Goal: Communication & Community: Answer question/provide support

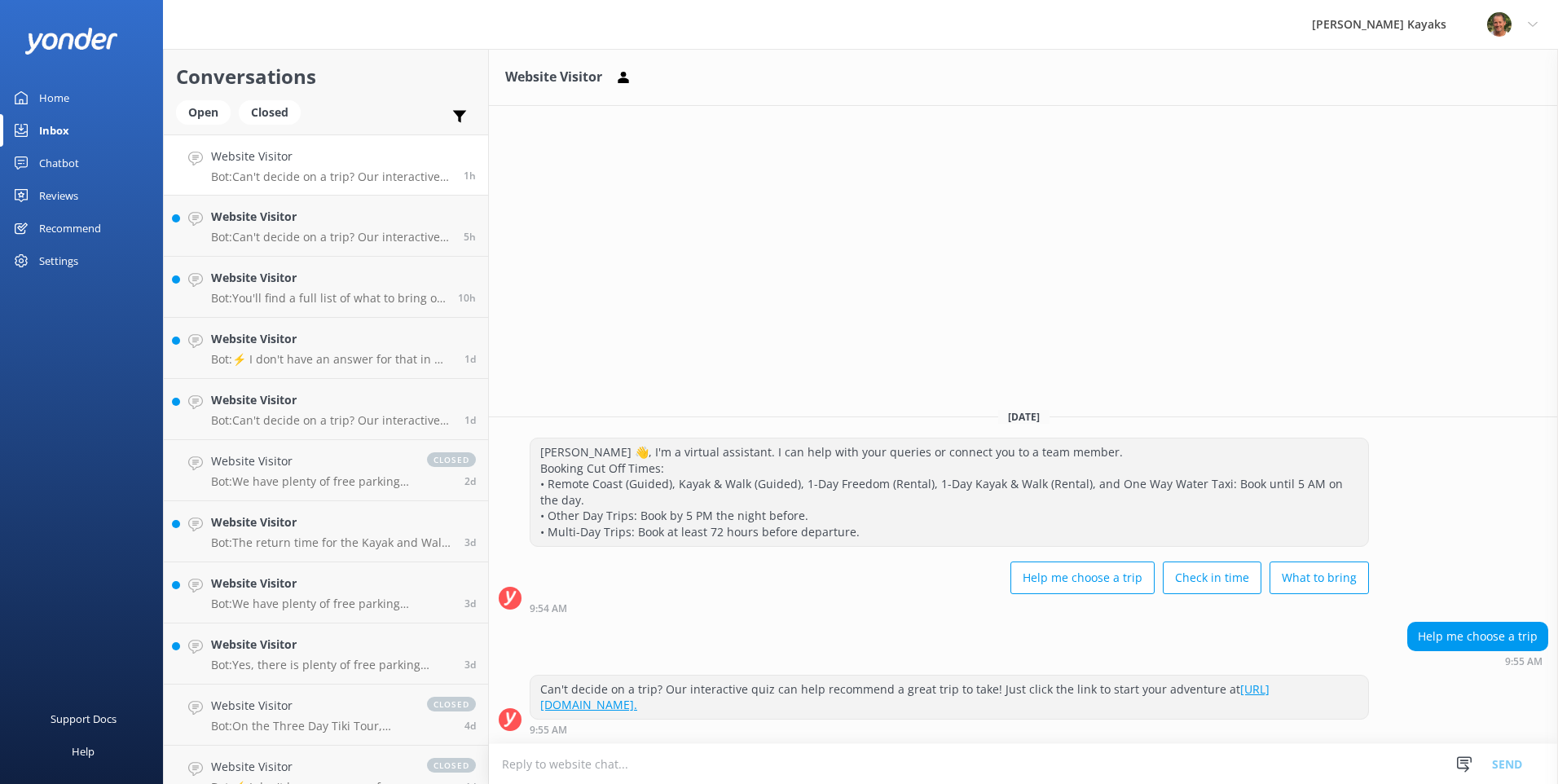
click at [42, 119] on div "Inbox" at bounding box center [54, 130] width 31 height 32
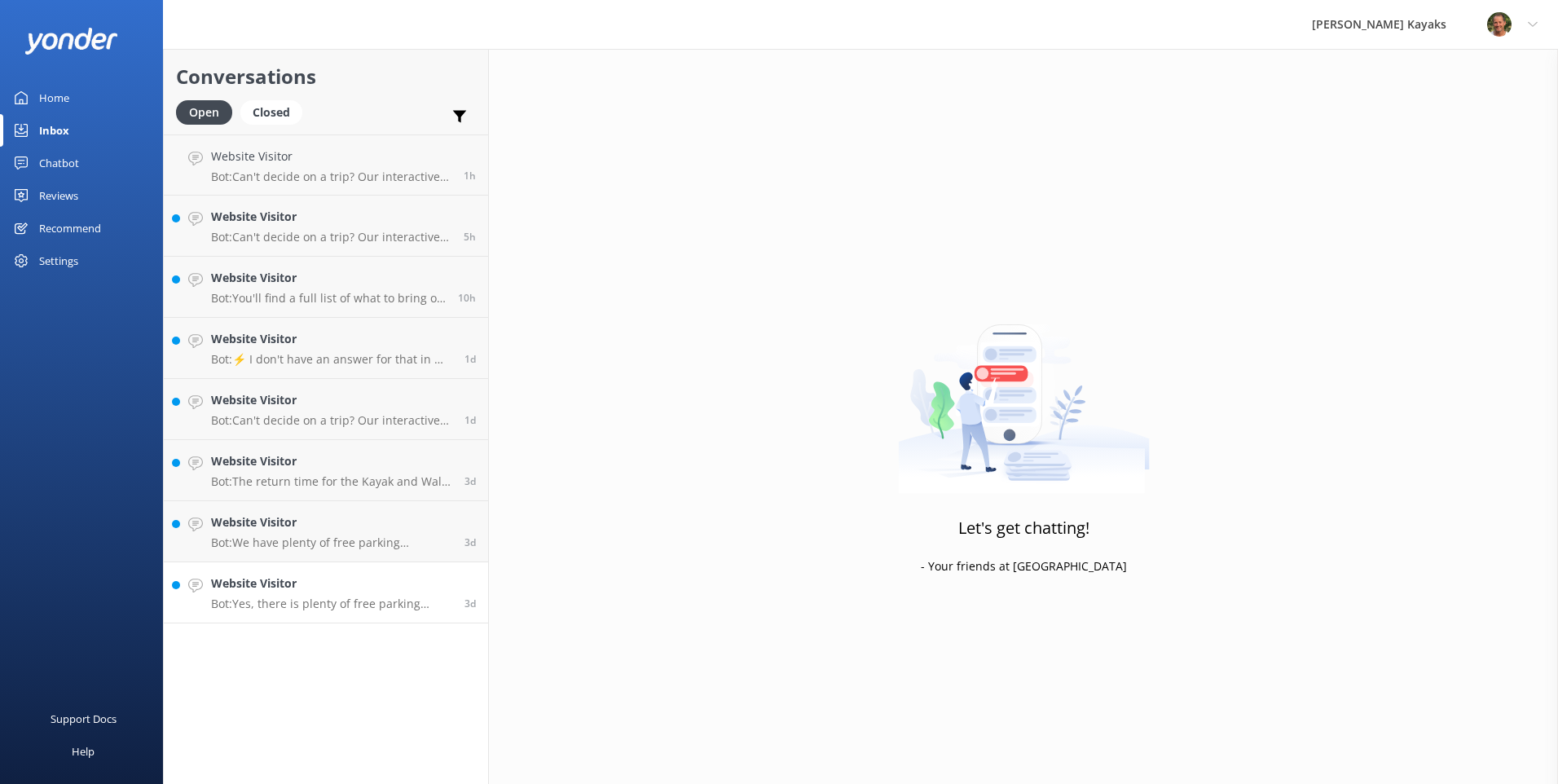
click at [331, 601] on p "Bot: Yes, there is plenty of free parking available at the [PERSON_NAME][GEOGRA…" at bounding box center [332, 603] width 241 height 14
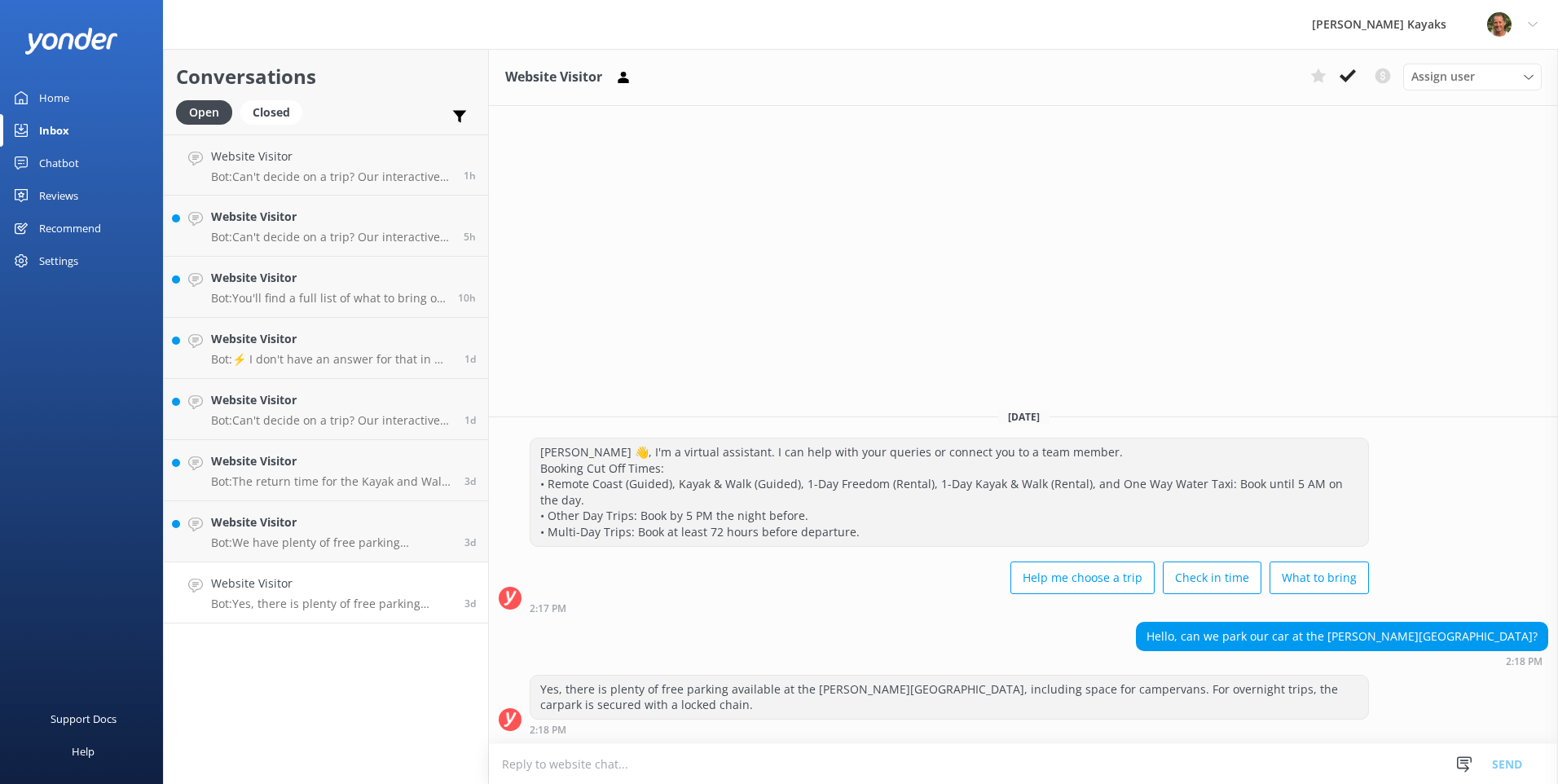
drag, startPoint x: 1354, startPoint y: 76, endPoint x: 1333, endPoint y: 86, distance: 23.3
click at [1353, 76] on icon at bounding box center [1348, 76] width 16 height 16
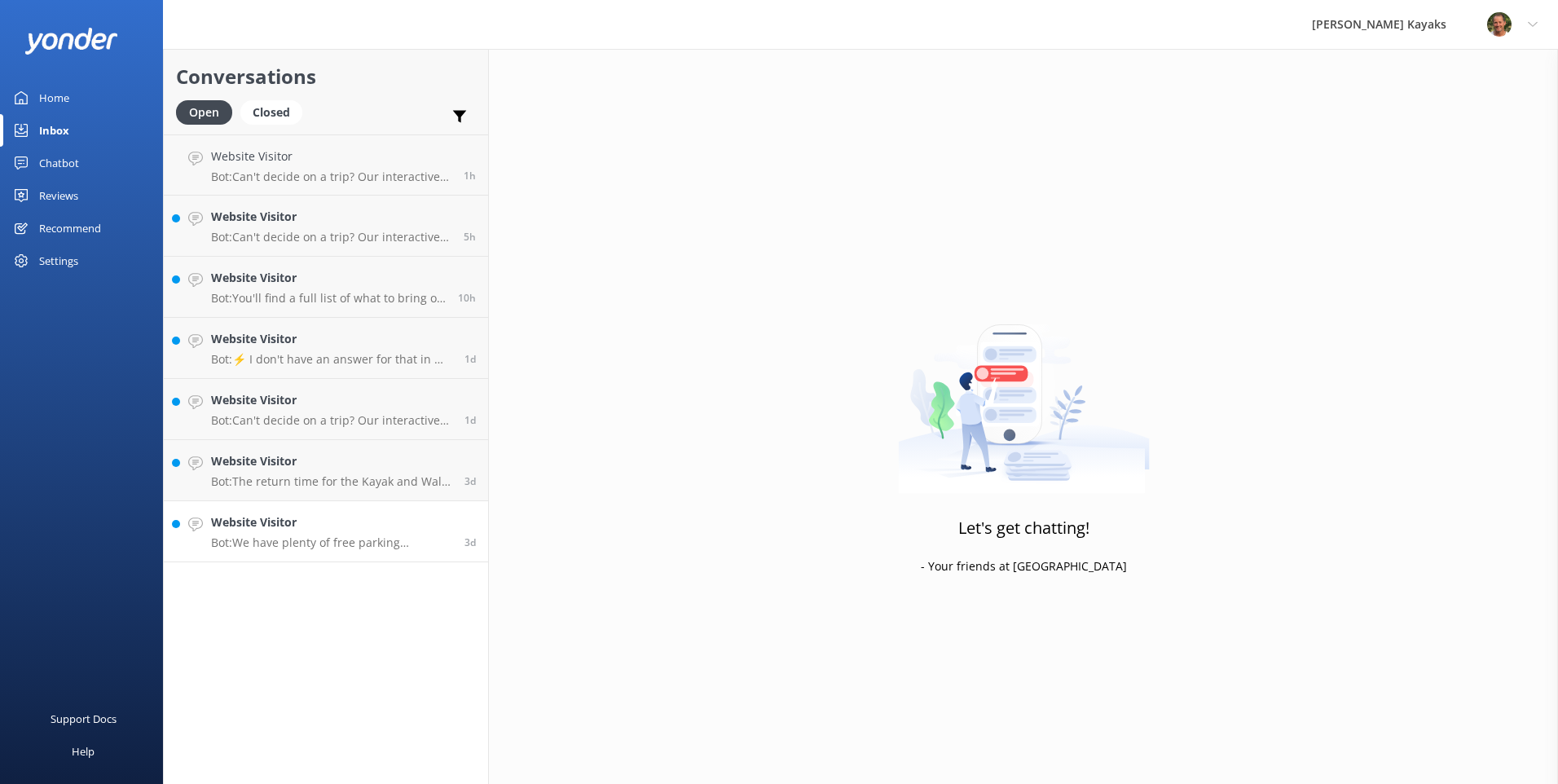
click at [395, 526] on h4 "Website Visitor" at bounding box center [332, 522] width 241 height 18
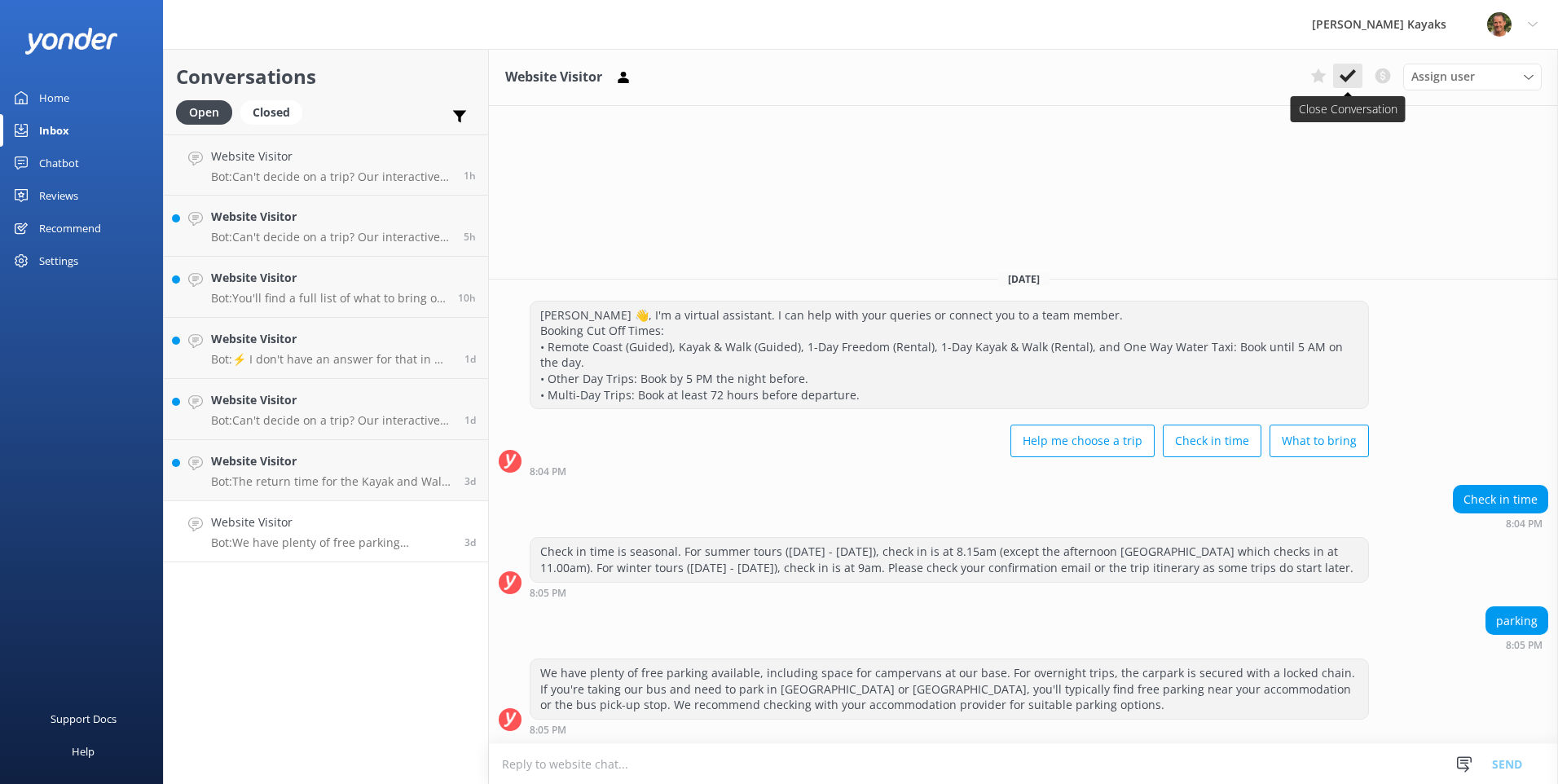
drag, startPoint x: 1350, startPoint y: 82, endPoint x: 1183, endPoint y: 166, distance: 186.9
click at [1347, 86] on button at bounding box center [1348, 76] width 30 height 25
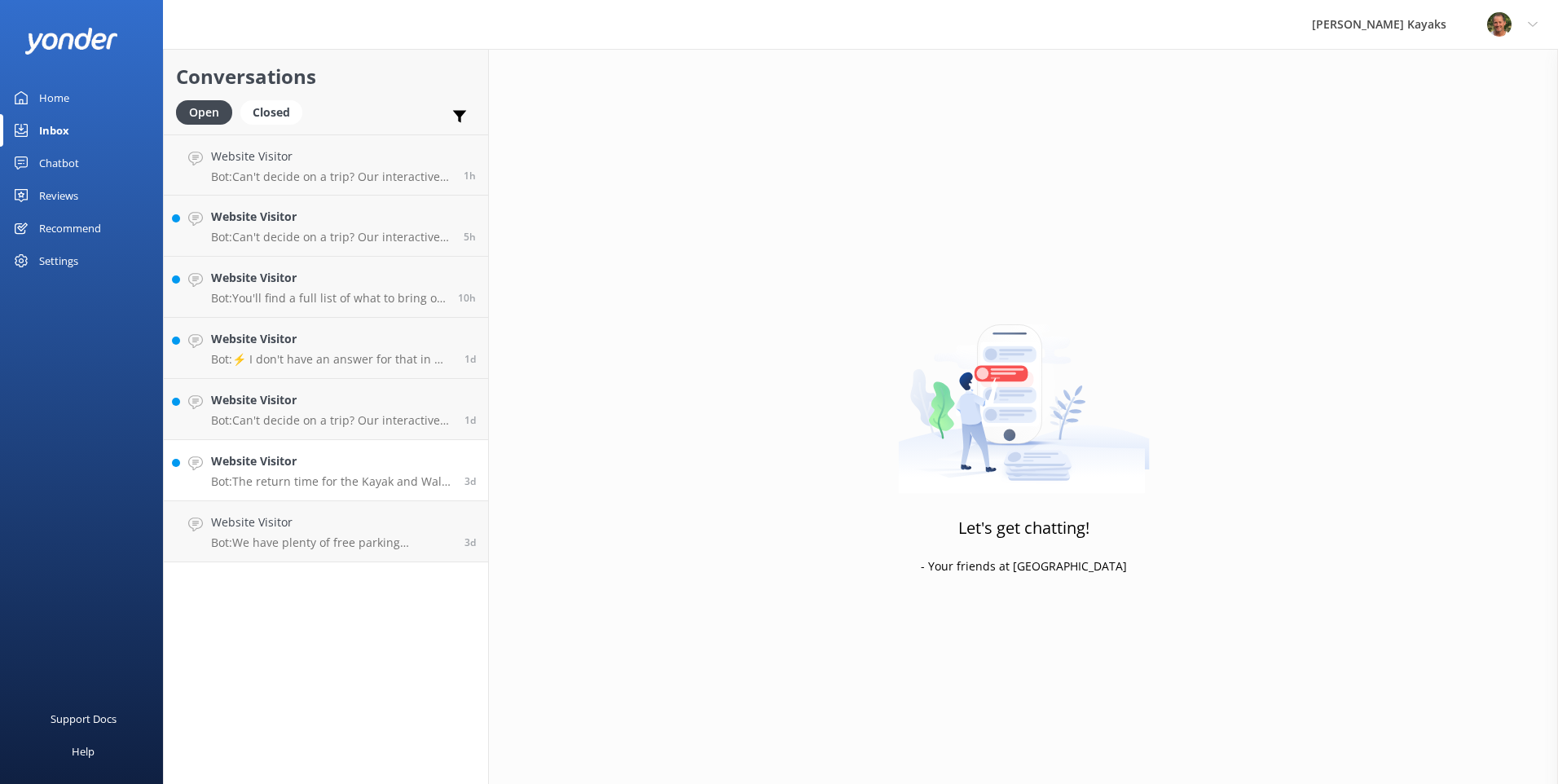
click at [235, 473] on div "Website Visitor Bot: The return time for the Kayak and Walk trips is approximat…" at bounding box center [332, 470] width 241 height 36
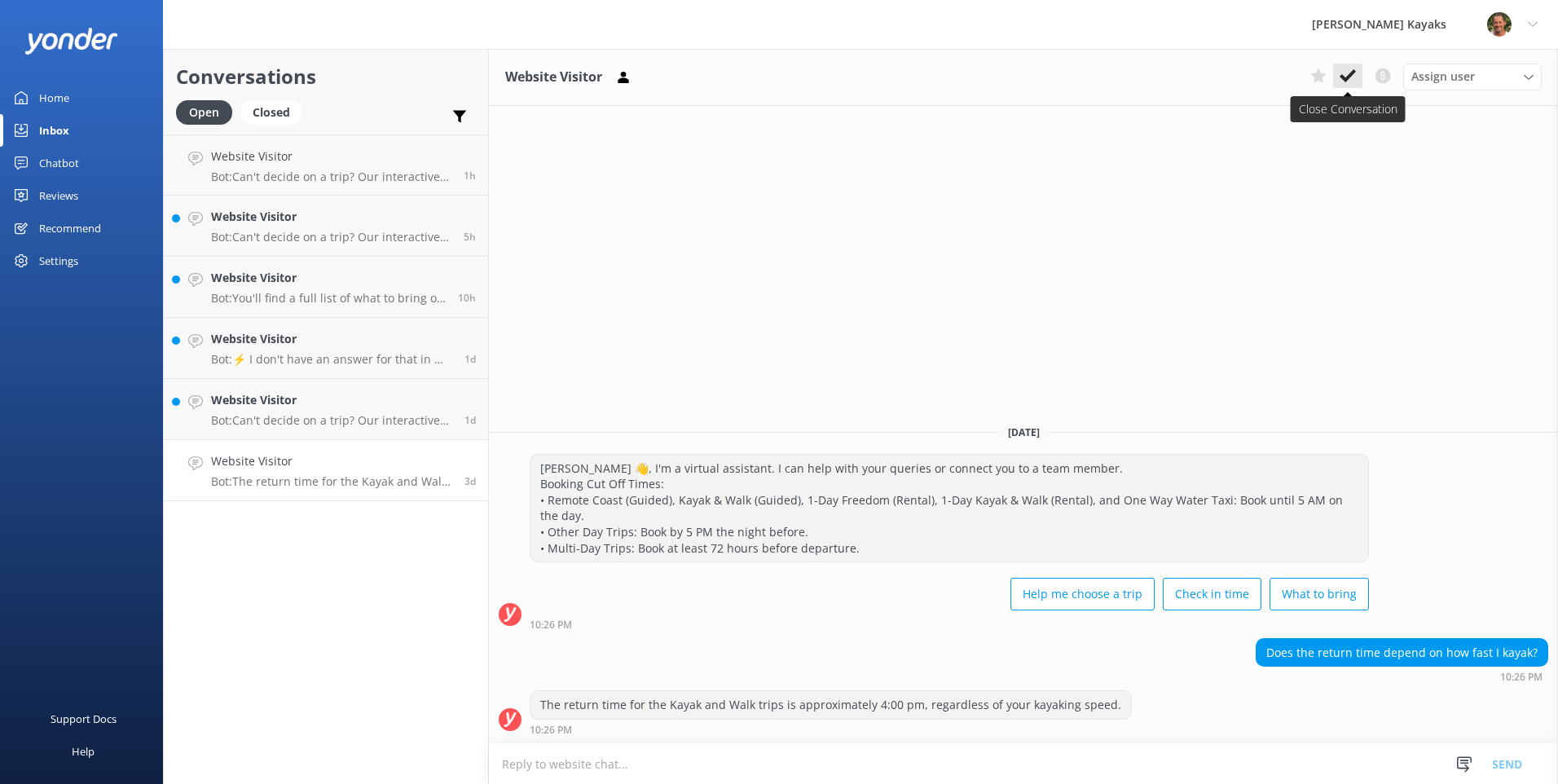
click at [1336, 72] on button at bounding box center [1348, 76] width 30 height 25
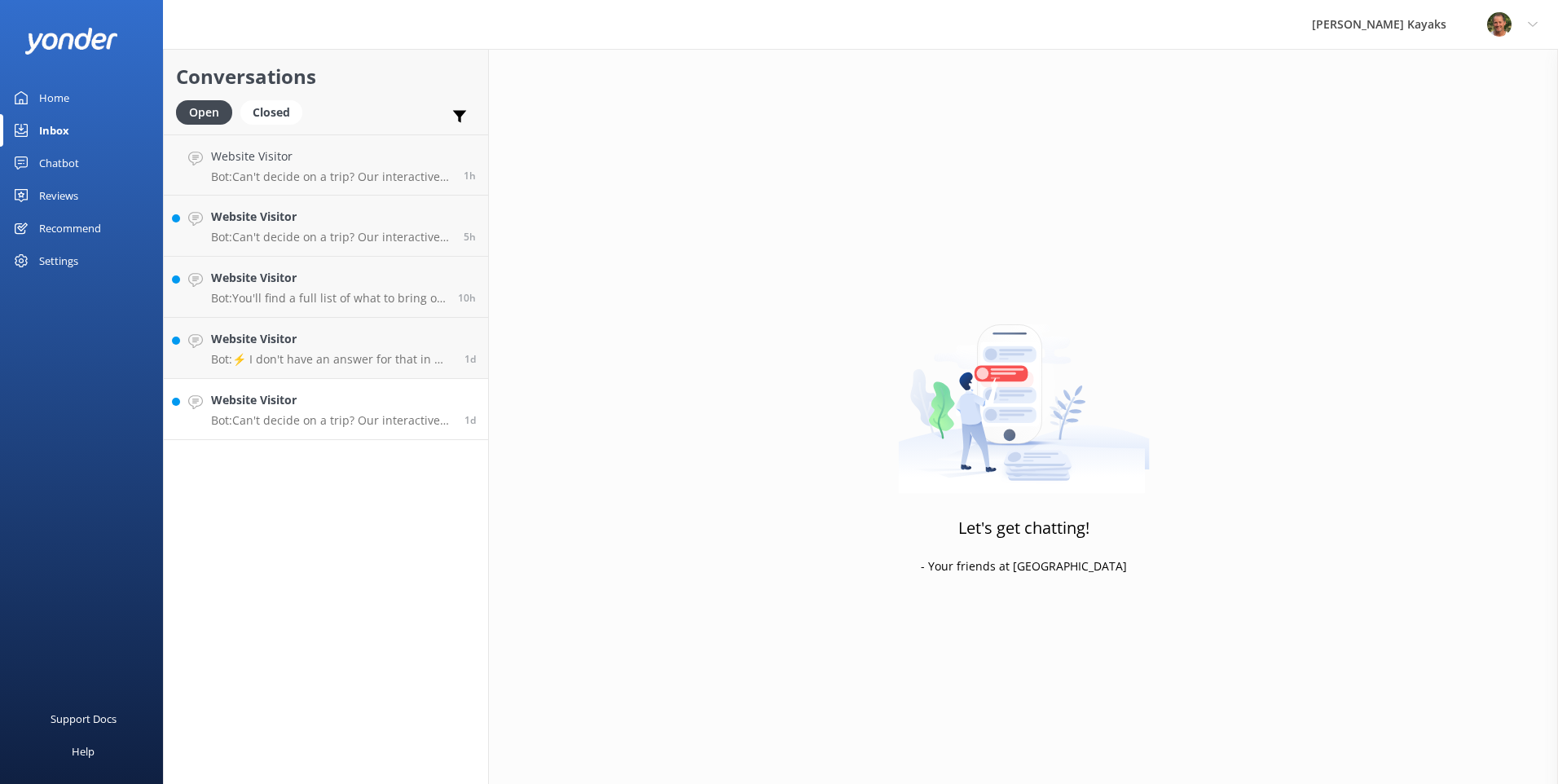
click at [339, 408] on h4 "Website Visitor" at bounding box center [332, 400] width 241 height 18
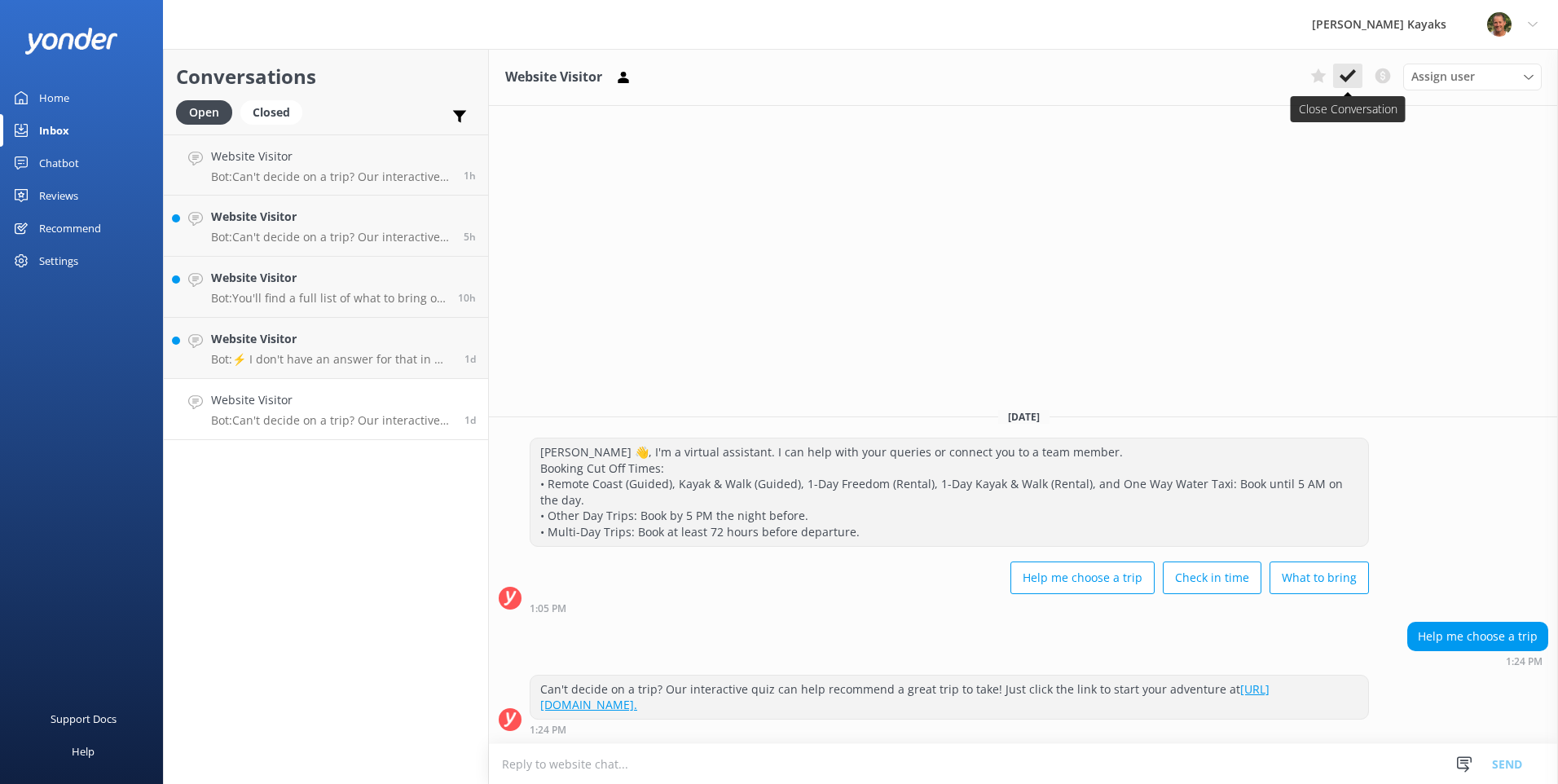
click at [1349, 82] on icon at bounding box center [1348, 76] width 16 height 16
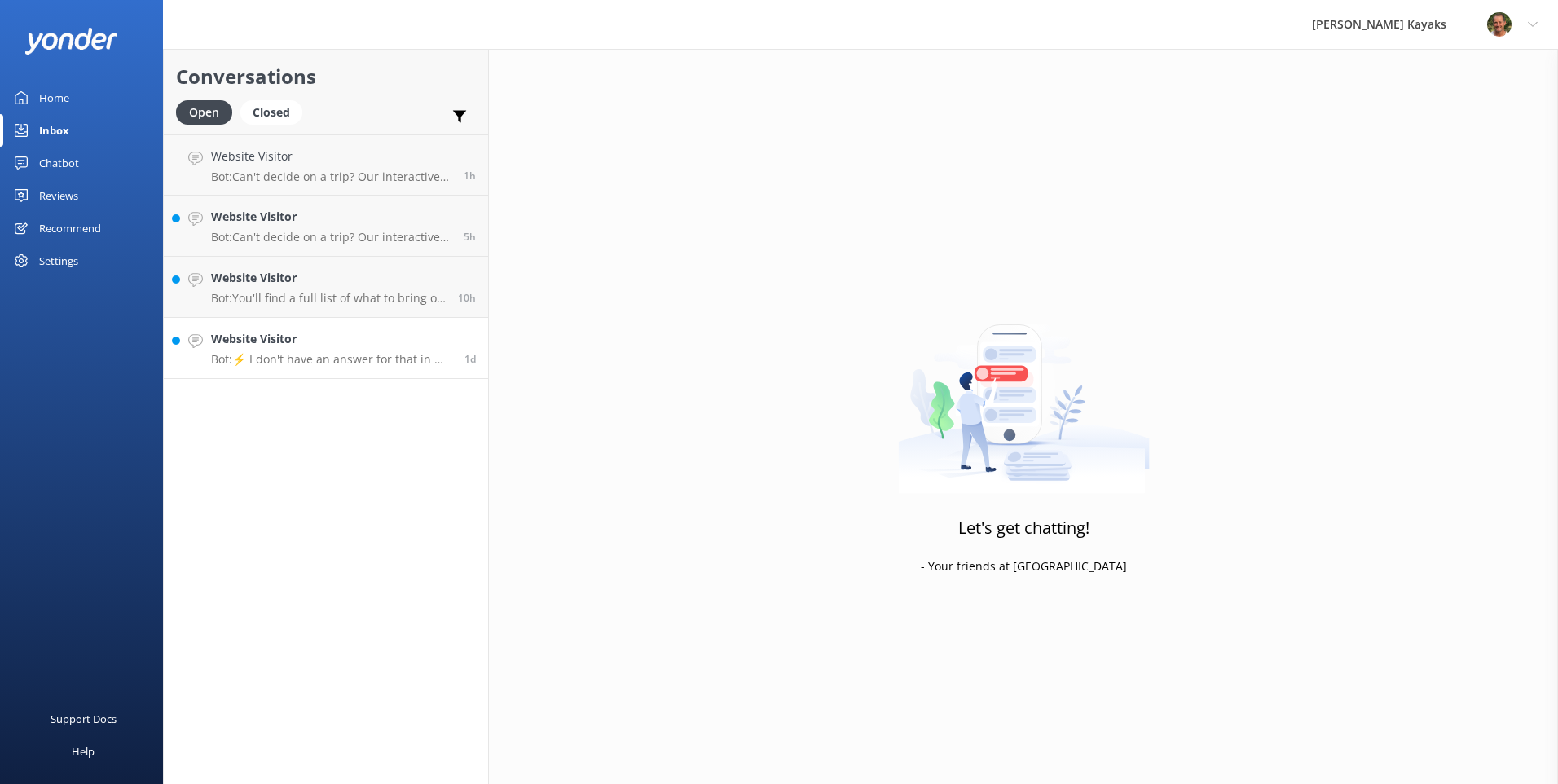
click at [292, 339] on h4 "Website Visitor" at bounding box center [332, 339] width 241 height 18
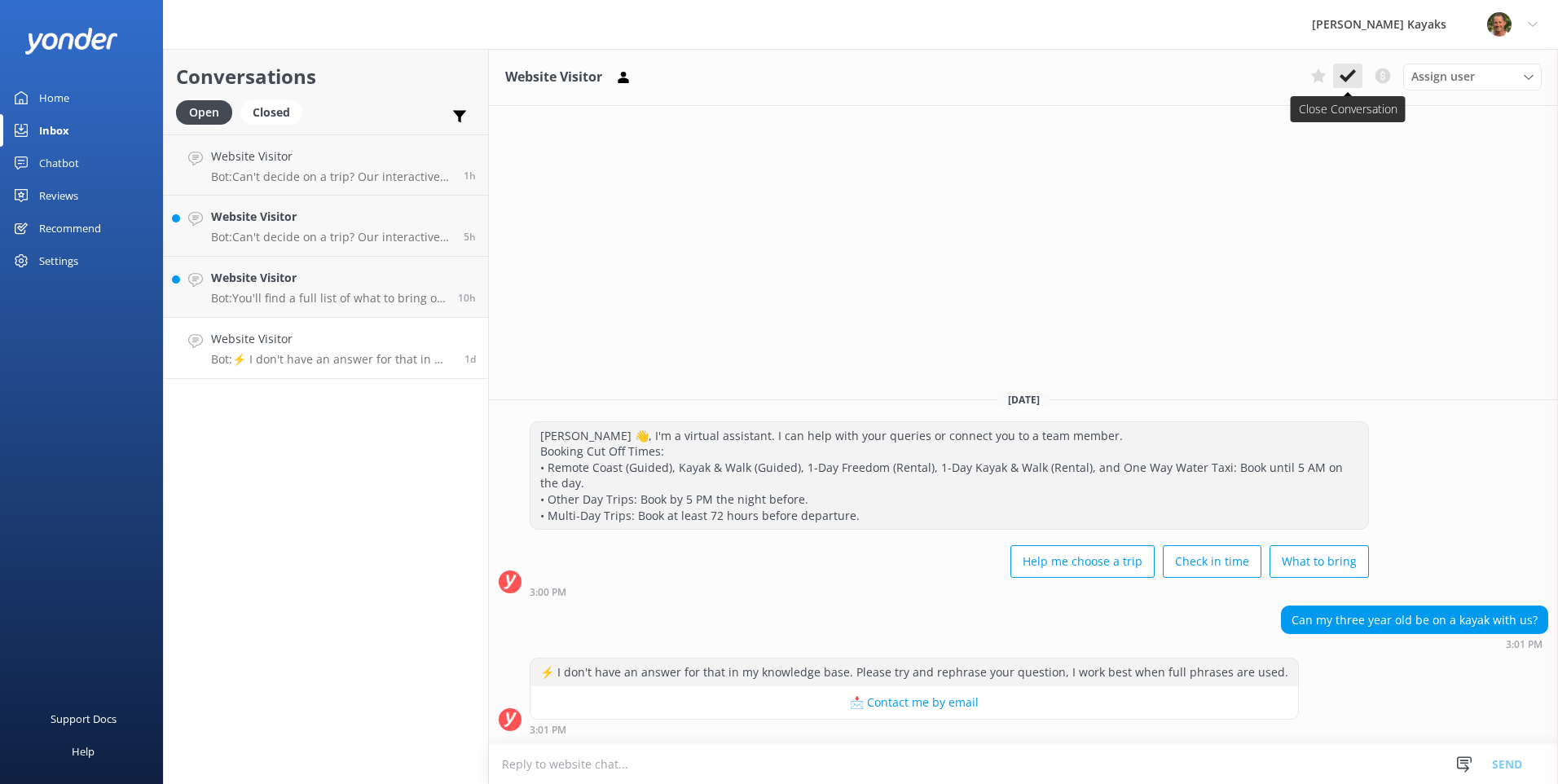
click at [1347, 76] on use at bounding box center [1348, 76] width 16 height 13
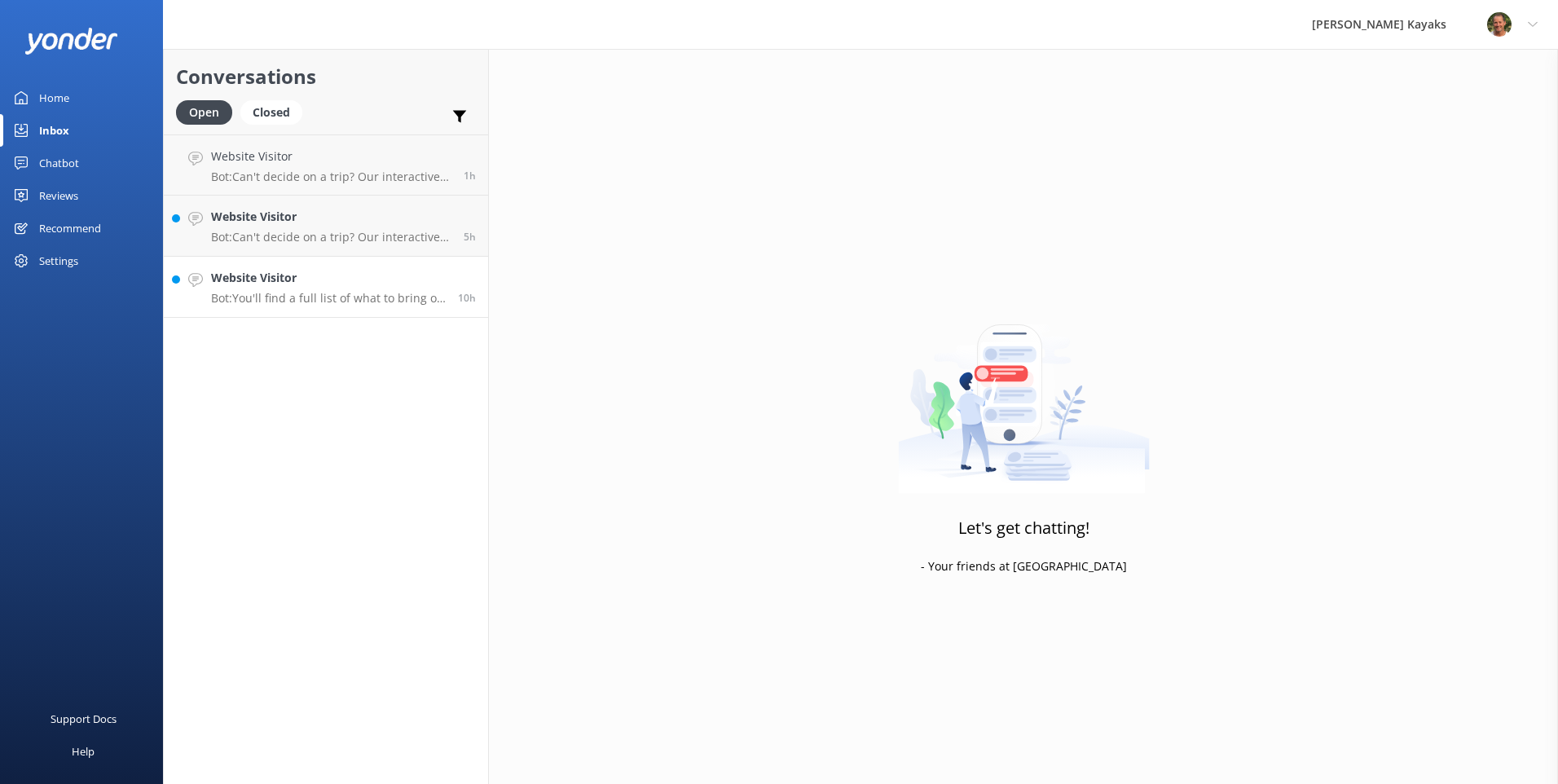
click at [327, 306] on link "Website Visitor Bot: You'll find a full list of what to bring on the product de…" at bounding box center [326, 287] width 324 height 61
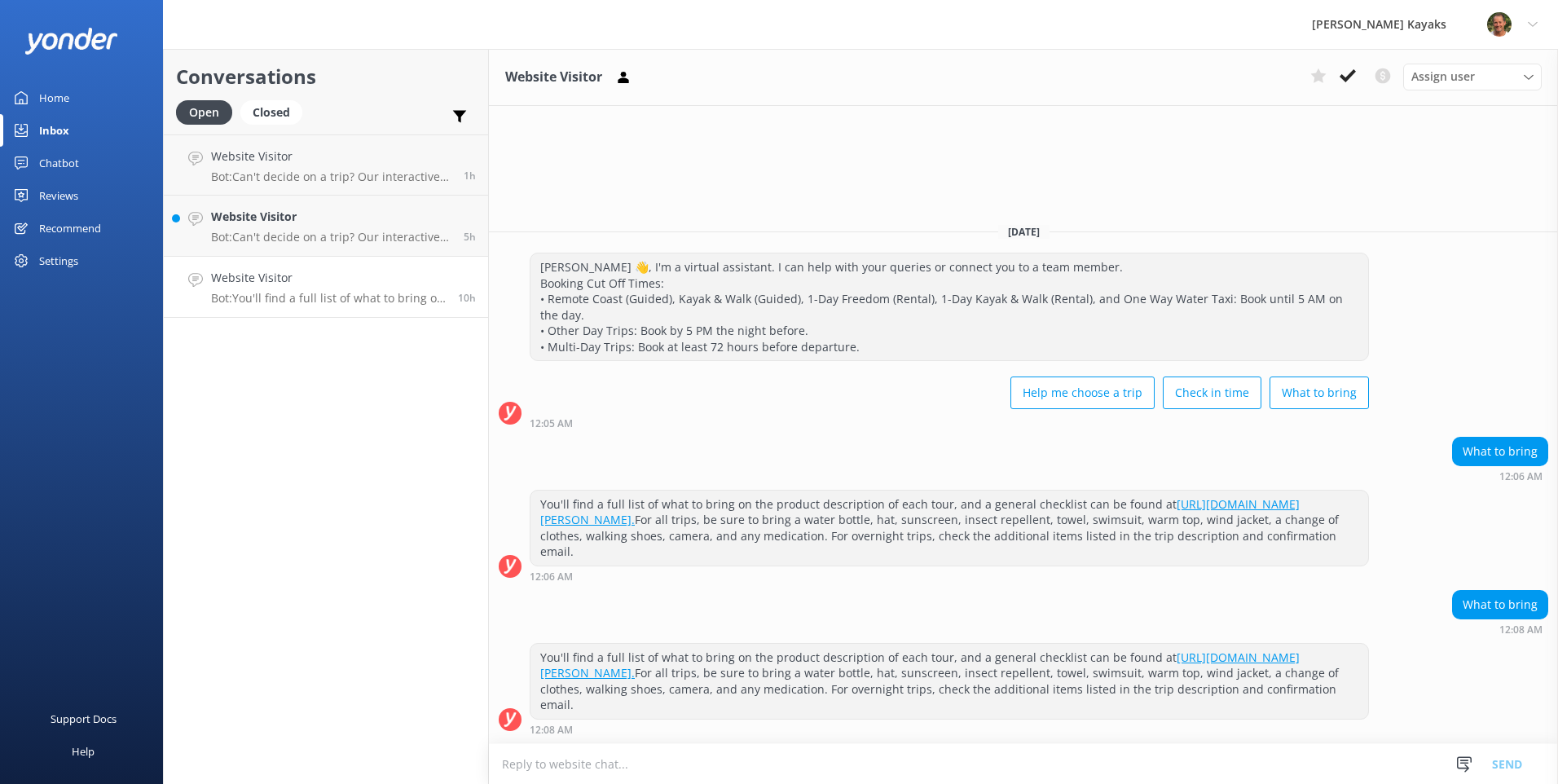
drag, startPoint x: 1353, startPoint y: 71, endPoint x: 1077, endPoint y: 133, distance: 282.9
click at [1350, 70] on icon at bounding box center [1348, 76] width 16 height 16
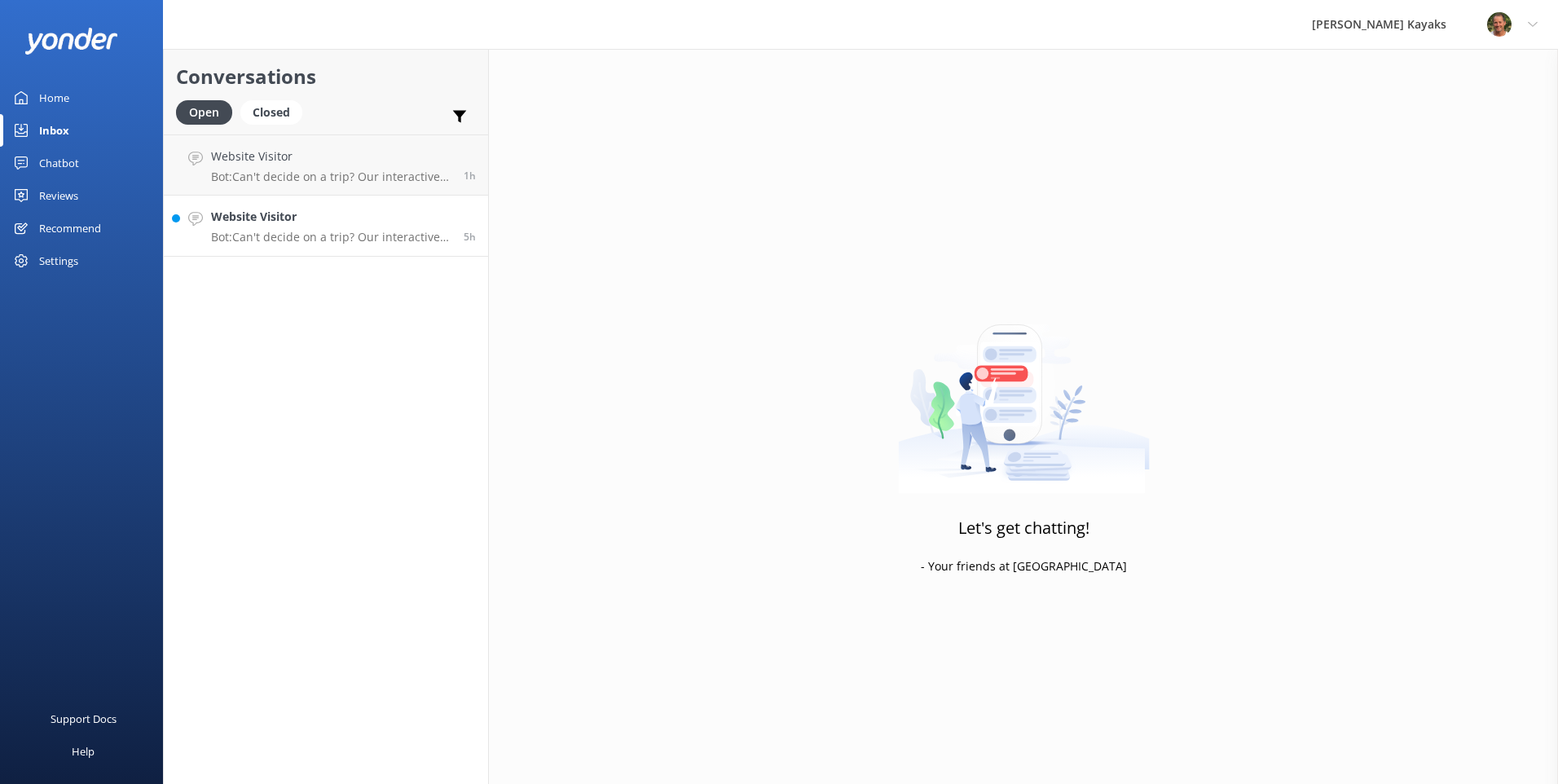
click at [305, 227] on div "Website Visitor Bot: Can't decide on a trip? Our interactive quiz can help reco…" at bounding box center [331, 226] width 240 height 36
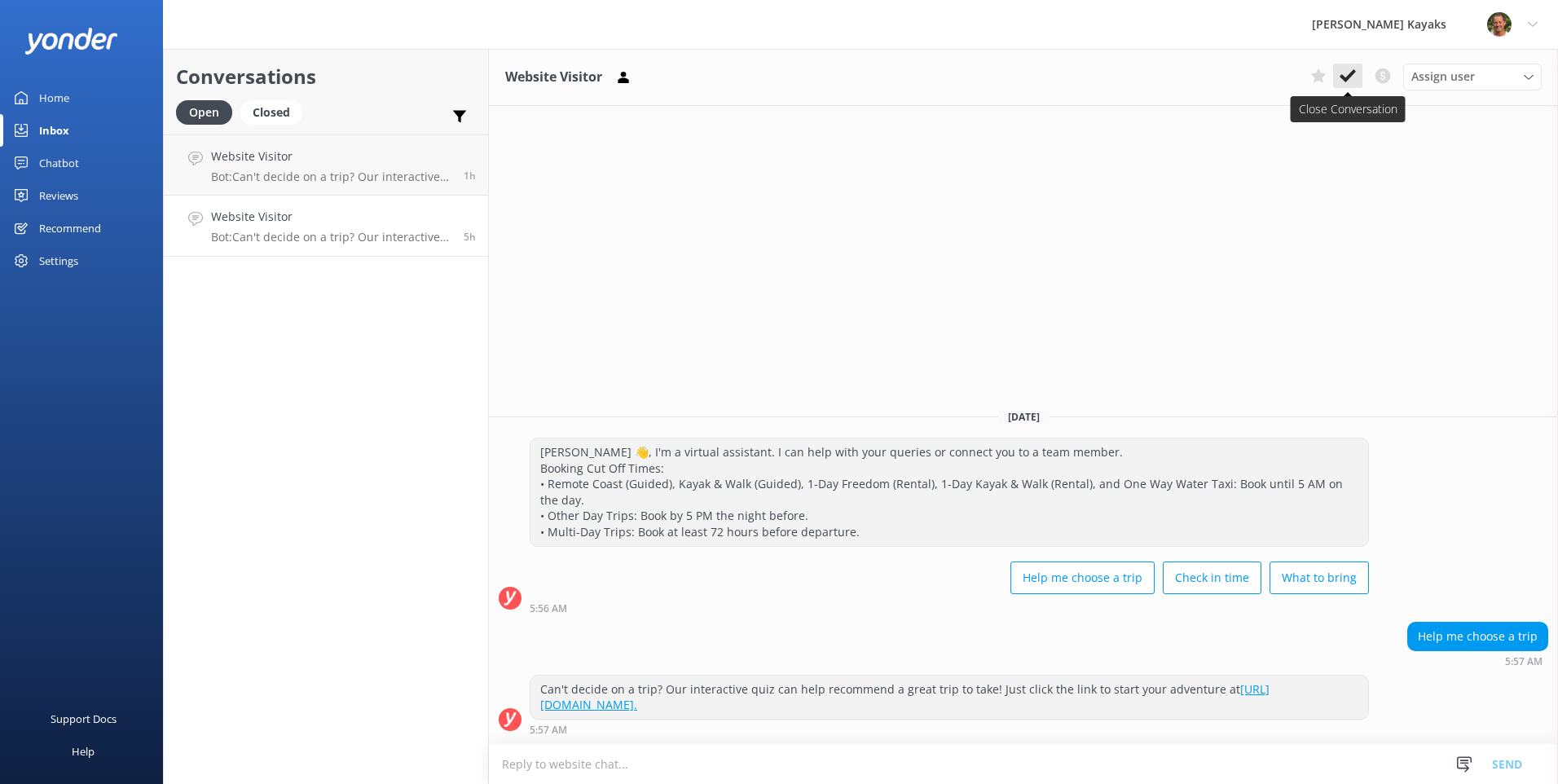
click at [1357, 78] on button at bounding box center [1348, 76] width 30 height 25
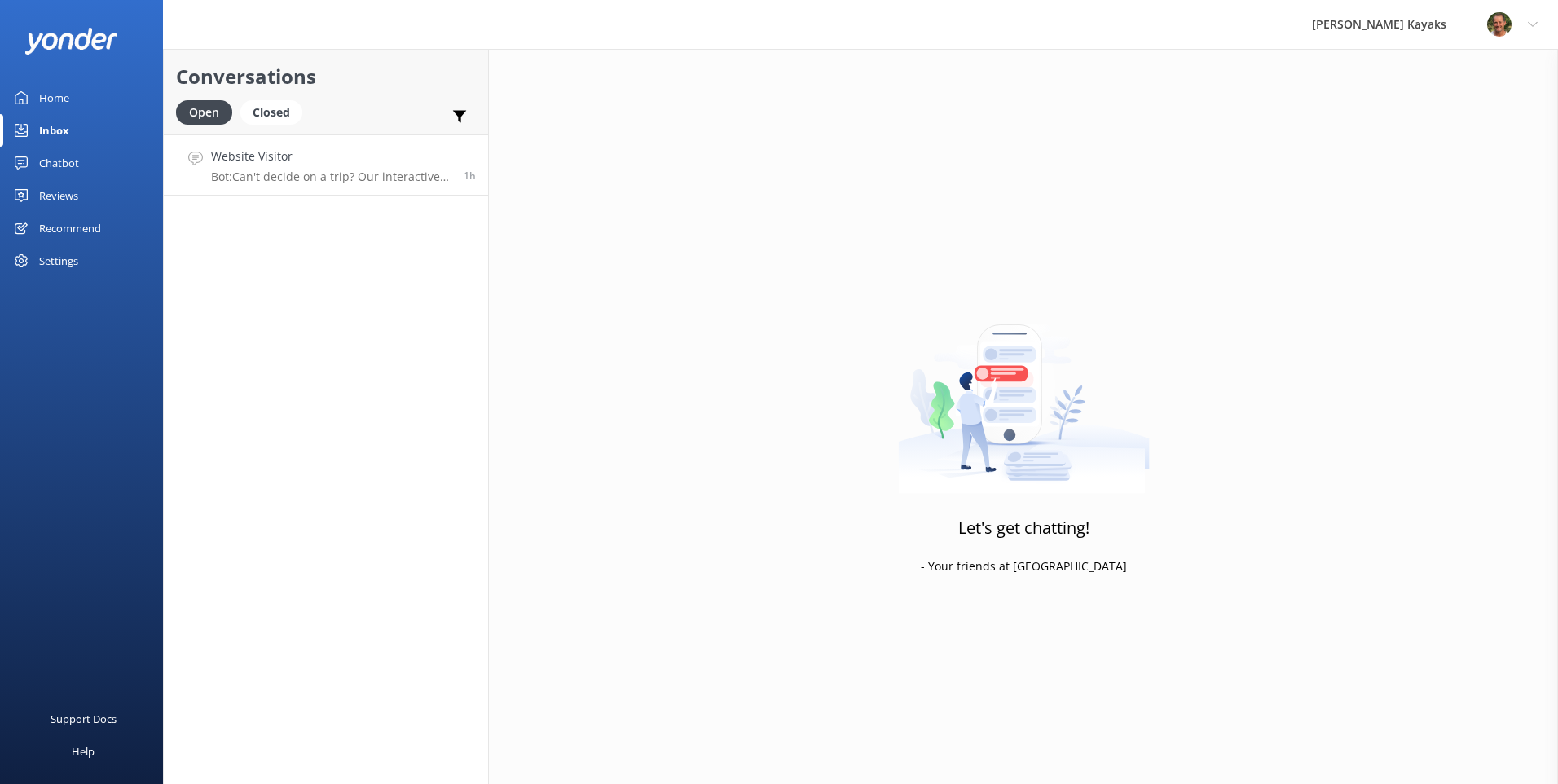
click at [338, 171] on p "Bot: Can't decide on a trip? Our interactive quiz can help recommend a great tr…" at bounding box center [331, 176] width 240 height 14
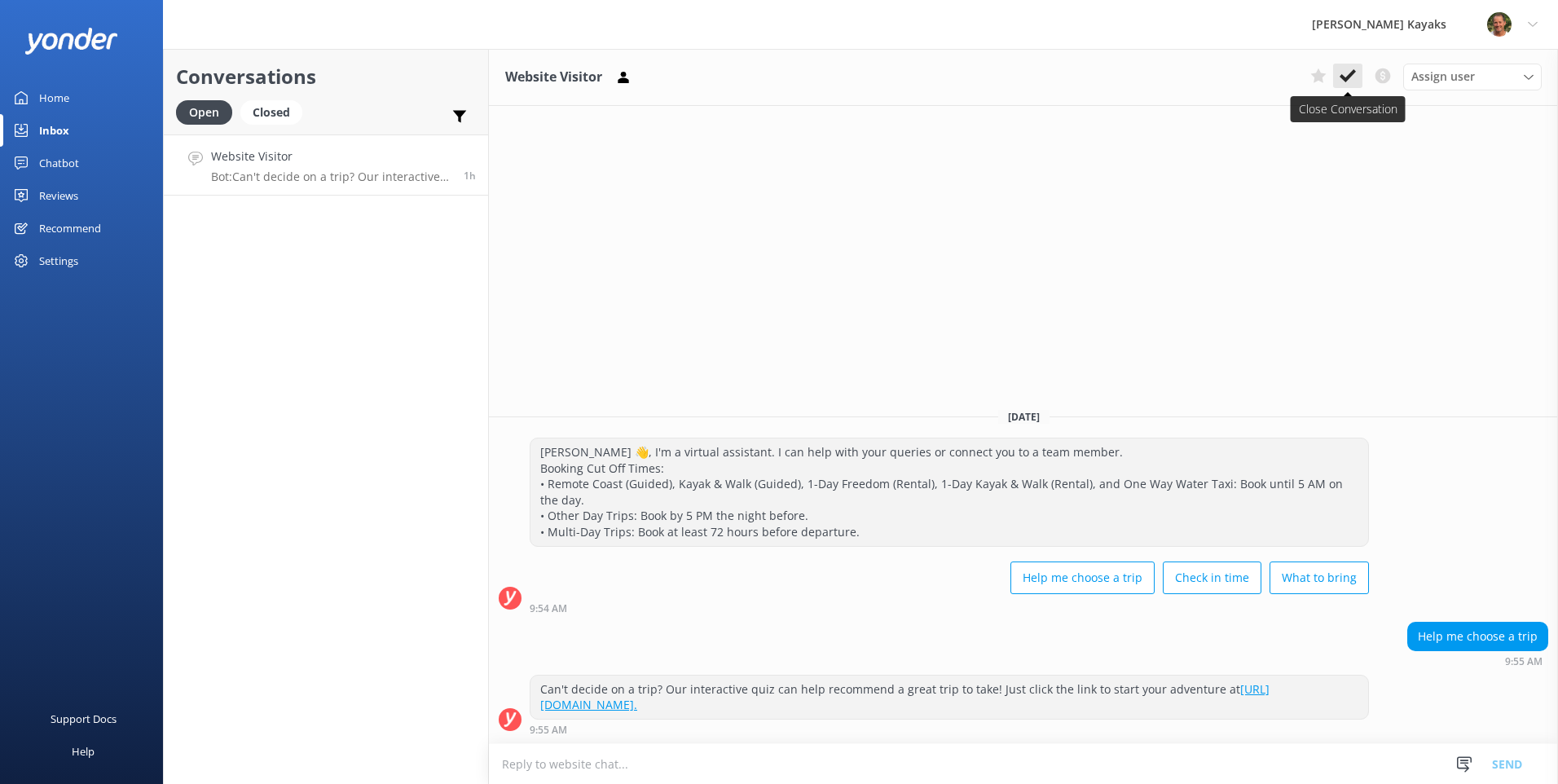
click at [1354, 77] on icon at bounding box center [1348, 76] width 16 height 16
